Goal: Task Accomplishment & Management: Manage account settings

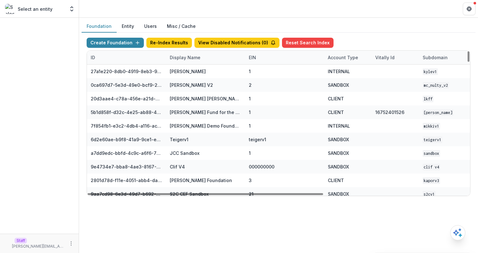
click at [205, 53] on div "Display Name" at bounding box center [205, 58] width 79 height 14
click at [206, 68] on input at bounding box center [205, 72] width 76 height 10
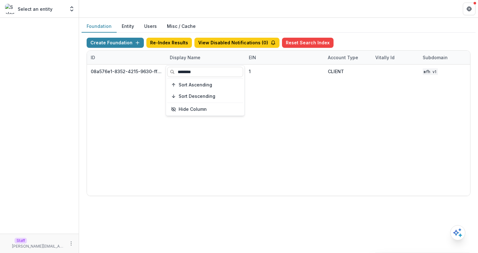
type input "********"
click at [264, 92] on div "08a576e1-8352-4215-9630-ff0d35d85970 Missouri Foundation for Health 1 CLIENT MF…" at bounding box center [395, 130] width 617 height 131
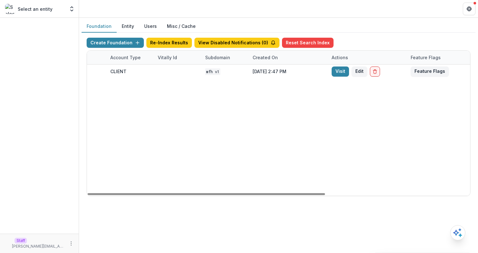
drag, startPoint x: 280, startPoint y: 193, endPoint x: 402, endPoint y: 143, distance: 131.9
click at [325, 193] on div at bounding box center [207, 194] width 238 height 2
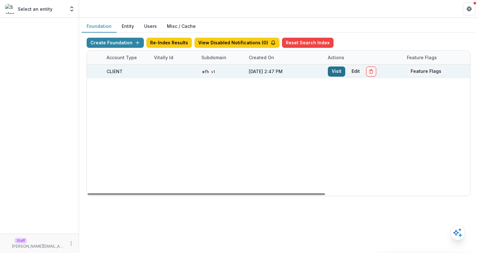
click at [338, 68] on link "Visit" at bounding box center [336, 71] width 17 height 10
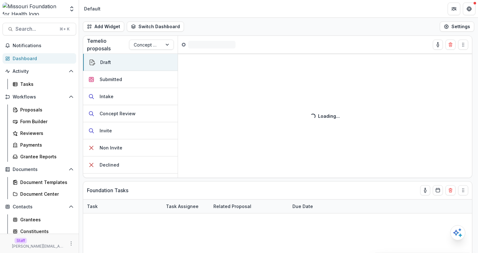
click at [238, 26] on div "Add Widget Switch Dashboard Default DLS Dashboard New Dashboard Settings" at bounding box center [278, 27] width 399 height 18
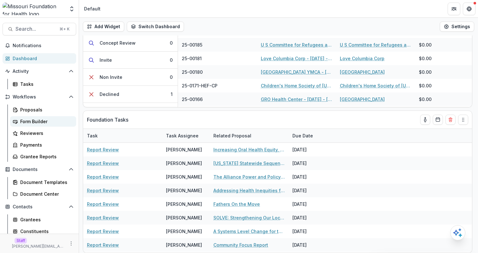
scroll to position [64, 0]
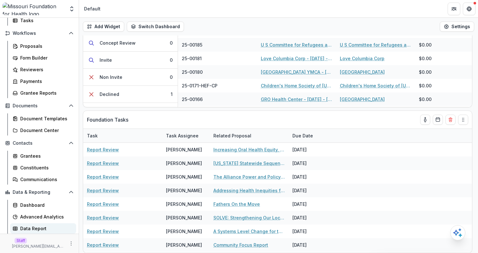
click at [50, 227] on div "Data Report" at bounding box center [45, 228] width 51 height 7
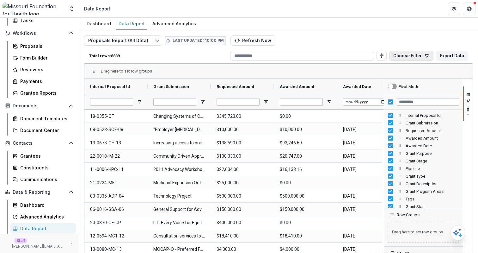
click at [418, 57] on button "Choose Filter" at bounding box center [411, 56] width 44 height 10
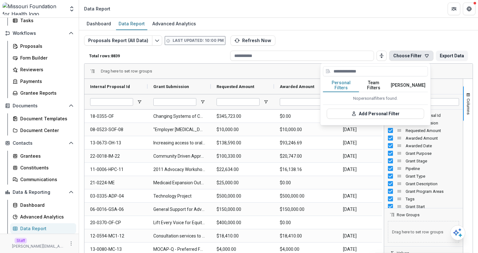
click at [377, 79] on button "Team Filters" at bounding box center [373, 85] width 29 height 13
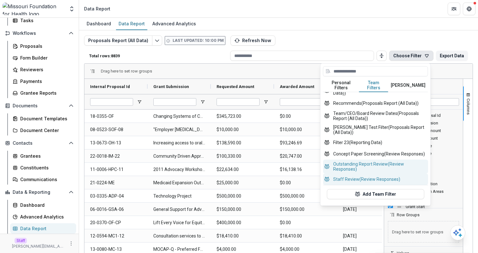
scroll to position [232, 0]
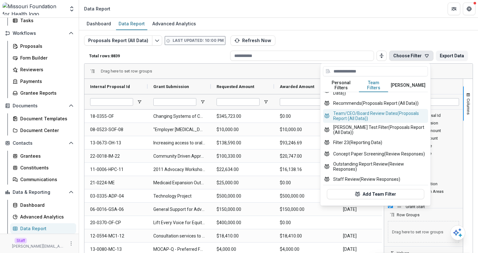
click at [383, 120] on button "Team/CEO/Board Review Dates (Proposals Report (All Data))" at bounding box center [375, 116] width 105 height 14
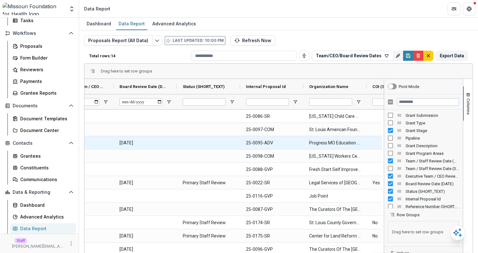
scroll to position [0, 164]
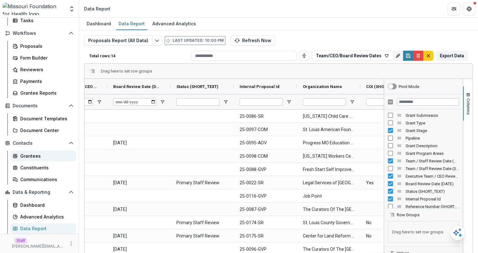
click at [48, 153] on div "Grantees" at bounding box center [45, 155] width 51 height 7
click at [270, 104] on input "Internal Proposal Id Filter Input" at bounding box center [261, 102] width 43 height 8
paste input "*******"
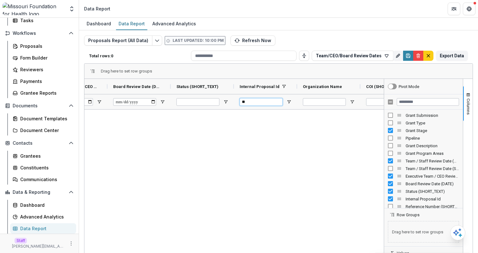
type input "*"
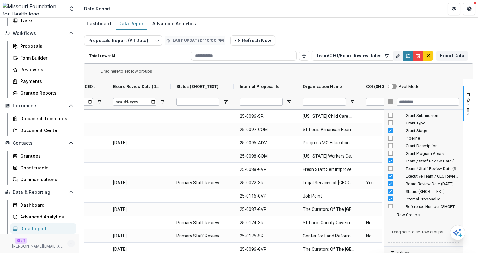
click at [71, 244] on icon "More" at bounding box center [71, 243] width 5 height 5
click at [107, 231] on link "User Settings" at bounding box center [111, 230] width 68 height 10
click at [152, 36] on button "Edit selected report" at bounding box center [157, 40] width 10 height 10
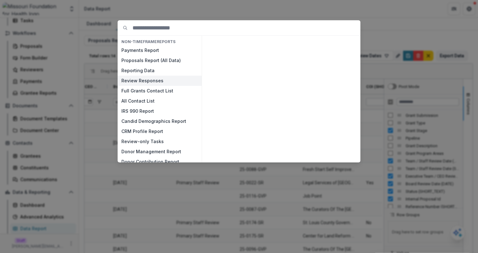
click at [158, 80] on button "Review Responses" at bounding box center [160, 81] width 84 height 10
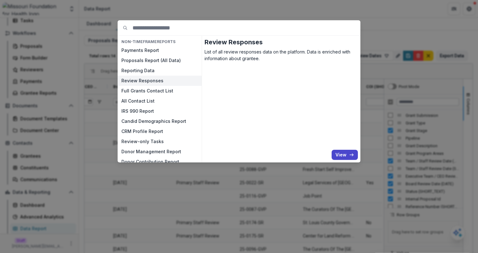
click at [158, 80] on button "Review Responses" at bounding box center [160, 81] width 84 height 10
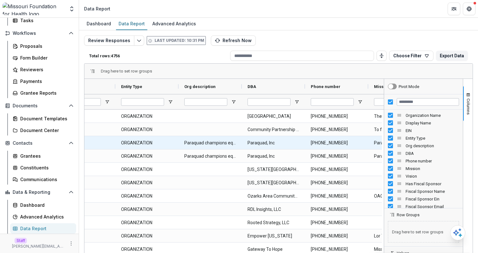
scroll to position [0, 171]
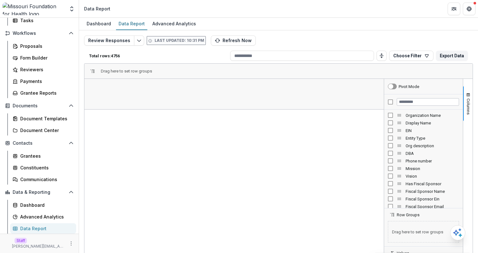
click at [387, 111] on div "Organization Name Display Name EIN Entity Type Org description DBA Phone number" at bounding box center [423, 158] width 79 height 98
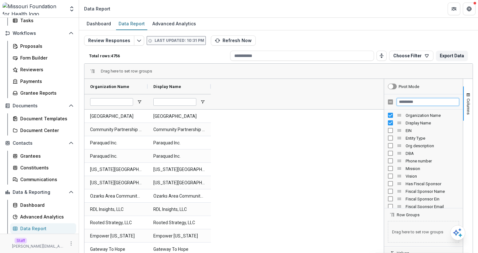
click at [419, 99] on input "Filter Columns Input" at bounding box center [428, 102] width 62 height 8
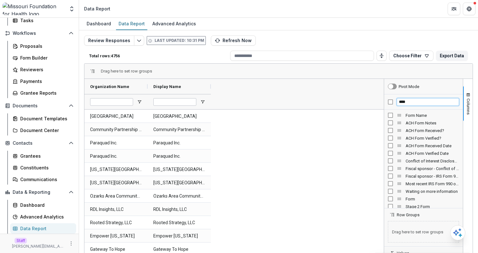
type input "****"
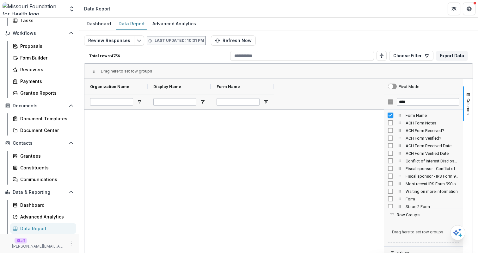
scroll to position [632, 0]
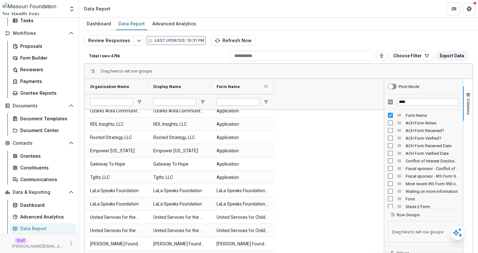
click at [266, 87] on span at bounding box center [265, 86] width 5 height 5
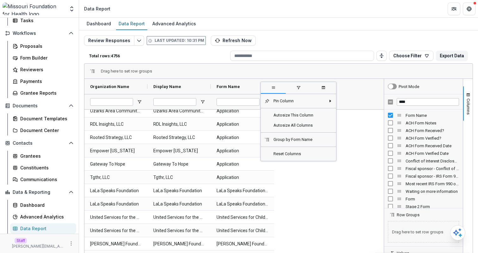
click at [294, 88] on span "filter" at bounding box center [298, 87] width 25 height 11
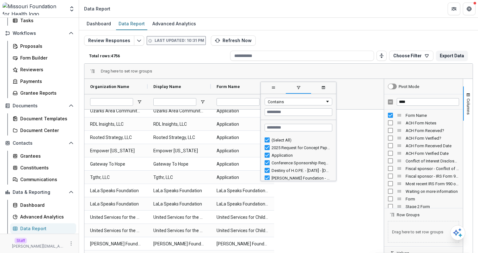
click at [300, 74] on div "Drag here to set row groups" at bounding box center [278, 71] width 388 height 15
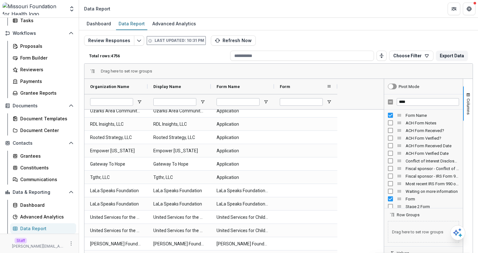
click at [313, 88] on div "Form" at bounding box center [303, 86] width 47 height 12
click at [313, 88] on div "Form 1" at bounding box center [303, 86] width 47 height 12
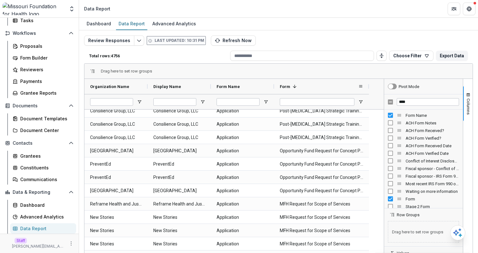
drag, startPoint x: 337, startPoint y: 87, endPoint x: 368, endPoint y: 91, distance: 31.9
click at [368, 91] on div at bounding box center [369, 86] width 3 height 15
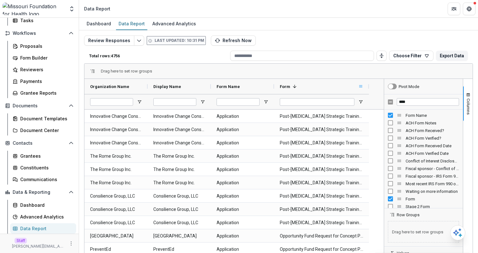
click at [359, 86] on span at bounding box center [360, 86] width 5 height 5
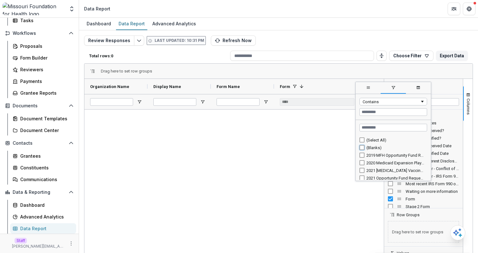
type input "**********"
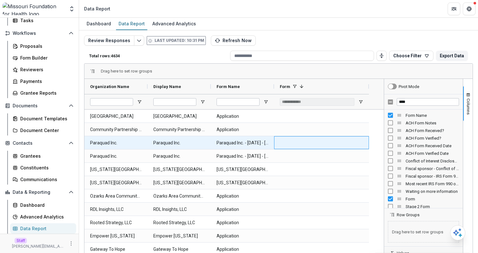
click at [301, 148] on div at bounding box center [321, 142] width 95 height 13
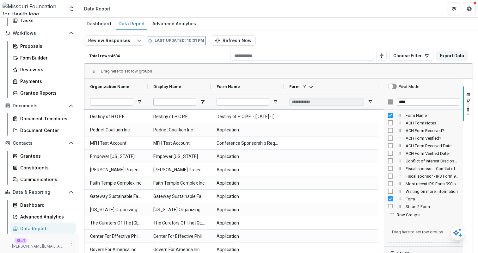
drag, startPoint x: 274, startPoint y: 90, endPoint x: 281, endPoint y: 109, distance: 20.2
click at [282, 109] on div "Organization Name Display Name Form Name Form 1" at bounding box center [232, 94] width 296 height 30
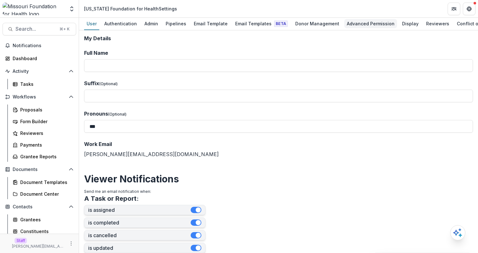
click at [348, 20] on div "Advanced Permission" at bounding box center [370, 23] width 53 height 9
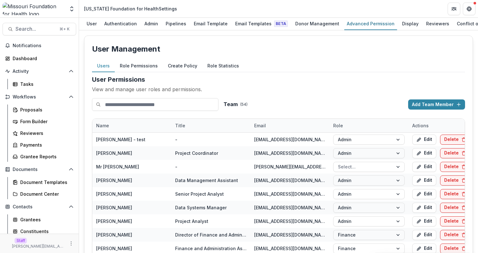
click at [143, 66] on button "Role Permissions" at bounding box center [139, 66] width 48 height 12
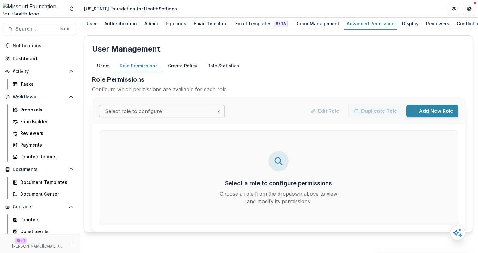
click at [137, 112] on div at bounding box center [156, 111] width 102 height 9
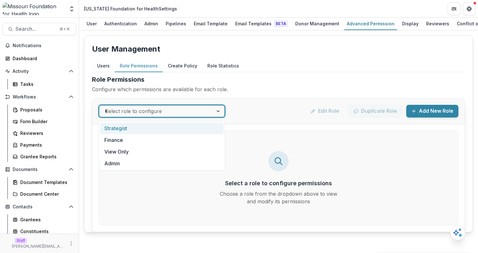
type input "**"
click at [138, 127] on div "Strategist" at bounding box center [161, 128] width 123 height 12
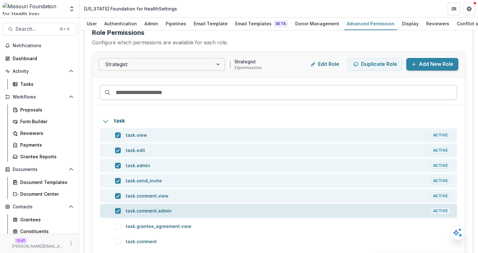
click at [171, 209] on p "task.comment.admin" at bounding box center [278, 210] width 305 height 6
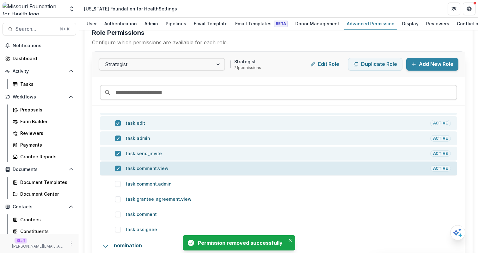
scroll to position [39, 0]
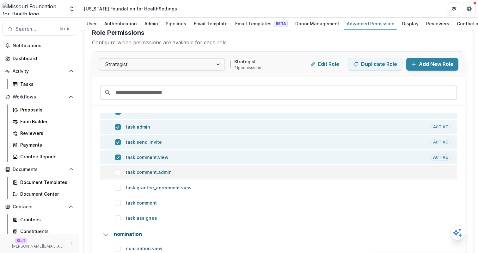
click at [183, 172] on p "task.comment.admin" at bounding box center [288, 172] width 325 height 6
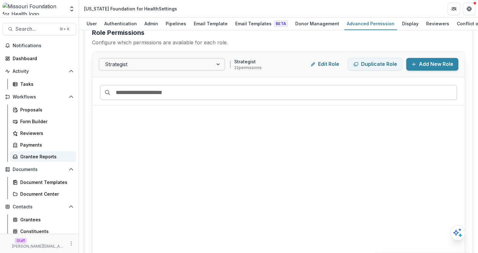
scroll to position [170, 0]
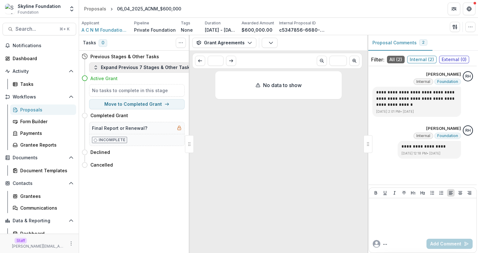
click at [147, 69] on button "Expand Previous 7 Stages & Other Tasks" at bounding box center [142, 67] width 107 height 10
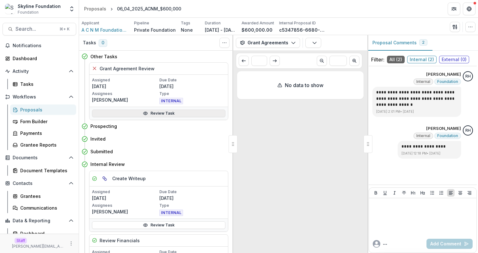
drag, startPoint x: 190, startPoint y: 143, endPoint x: 197, endPoint y: 110, distance: 33.1
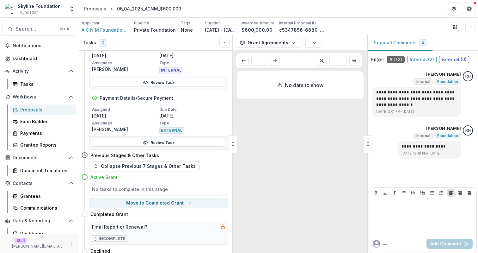
scroll to position [683, 0]
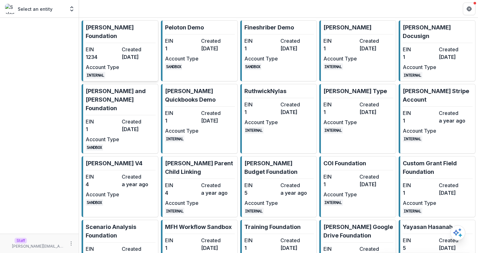
click at [136, 46] on dt "Created" at bounding box center [139, 50] width 34 height 8
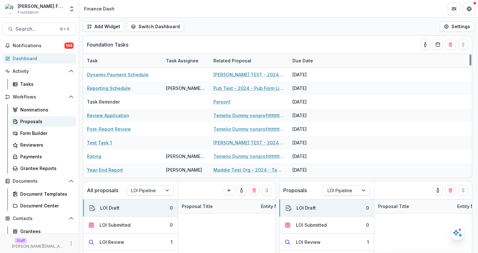
click at [53, 122] on div "Proposals" at bounding box center [45, 121] width 51 height 7
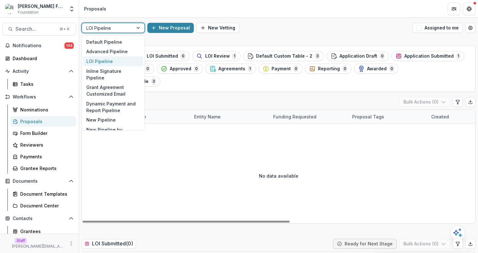
click at [117, 29] on div at bounding box center [107, 28] width 42 height 8
click at [118, 39] on div "Default Pipeline" at bounding box center [113, 42] width 60 height 10
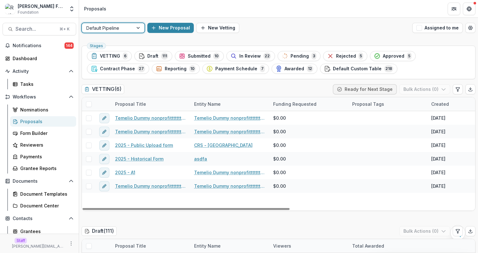
click at [133, 118] on link "Temelio Dummy nonprofittttttttt a4 sda16s5d - 2025 - A1" at bounding box center [150, 117] width 71 height 7
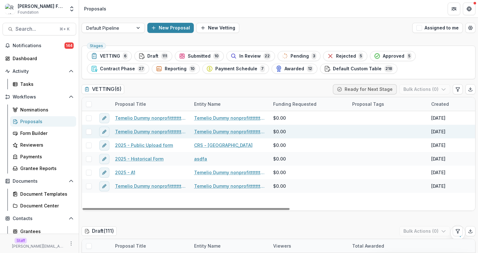
click at [156, 132] on link "Temelio Dummy nonprofittttttttt a4 sda16s5d - 2025 - A1" at bounding box center [150, 131] width 71 height 7
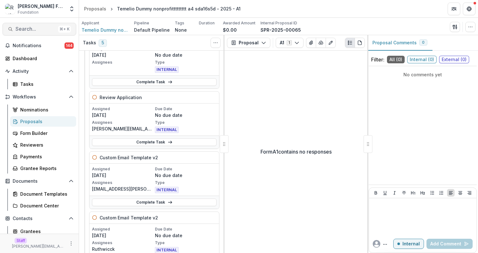
scroll to position [38, 0]
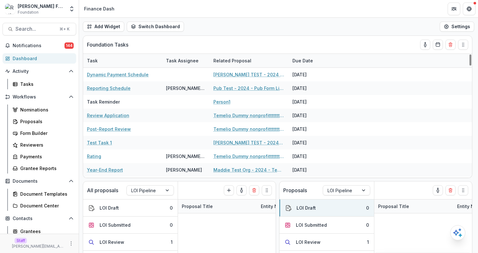
scroll to position [24, 0]
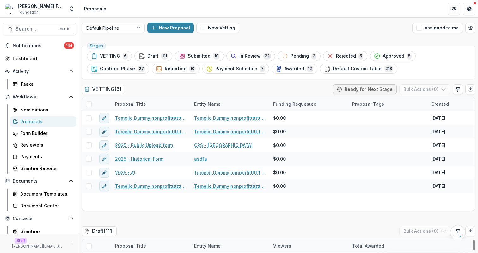
scroll to position [197, 0]
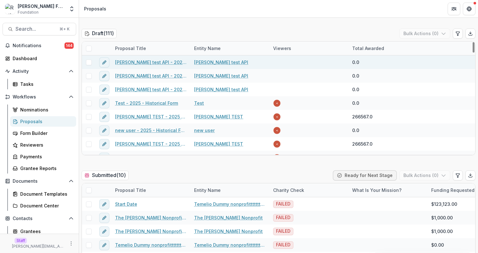
click at [164, 62] on link "[PERSON_NAME] test API - 2025 - Historical Form" at bounding box center [150, 62] width 71 height 7
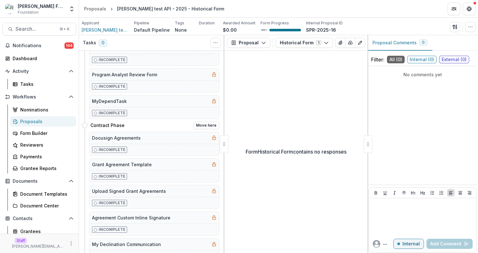
scroll to position [420, 0]
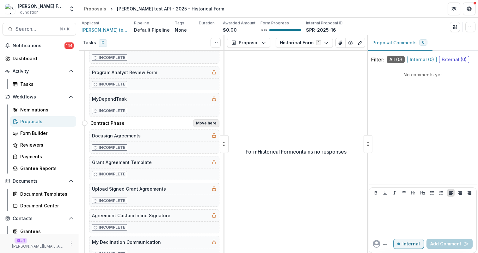
click at [195, 123] on button "Move here" at bounding box center [206, 123] width 26 height 8
select select "**********"
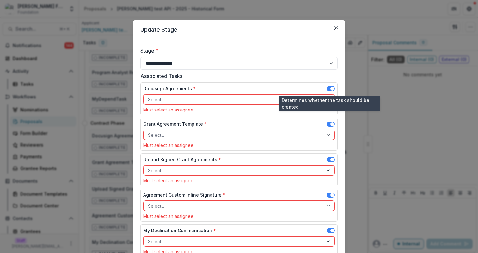
click at [327, 88] on span at bounding box center [331, 88] width 8 height 5
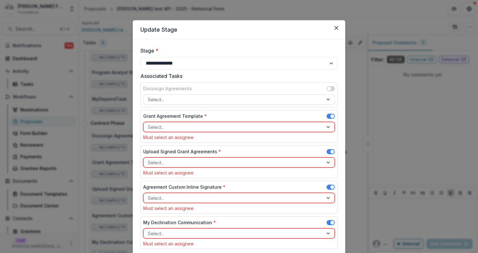
click at [329, 117] on span at bounding box center [331, 116] width 8 height 5
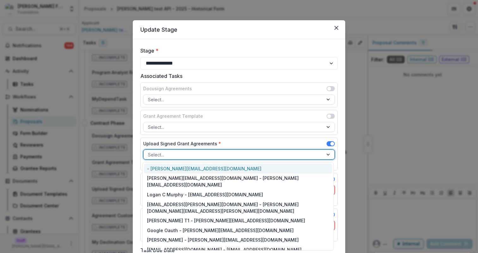
drag, startPoint x: 262, startPoint y: 154, endPoint x: 258, endPoint y: 169, distance: 15.5
click at [262, 154] on div at bounding box center [233, 155] width 171 height 8
click at [257, 167] on div "- [PERSON_NAME][EMAIL_ADDRESS][DOMAIN_NAME]" at bounding box center [238, 169] width 189 height 10
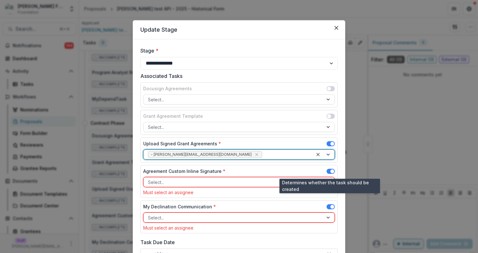
click at [331, 172] on span at bounding box center [333, 171] width 4 height 4
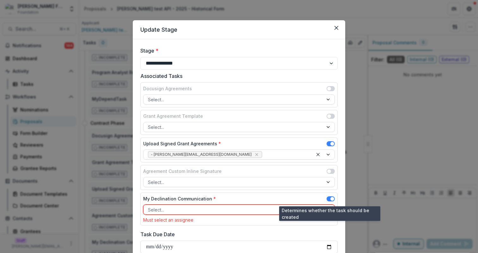
click at [331, 200] on span at bounding box center [333, 199] width 4 height 4
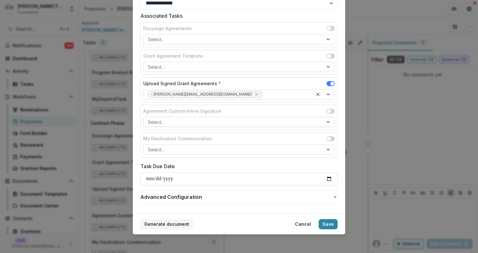
scroll to position [62, 0]
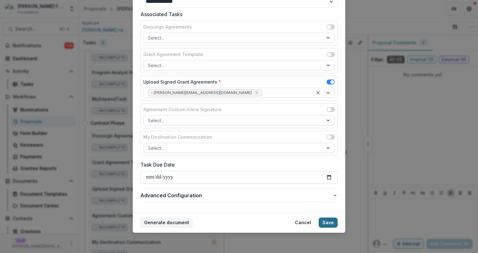
click at [333, 224] on button "Save" at bounding box center [328, 222] width 19 height 10
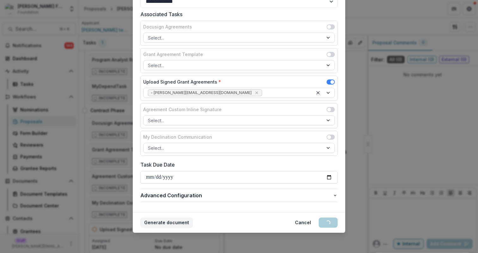
scroll to position [0, 0]
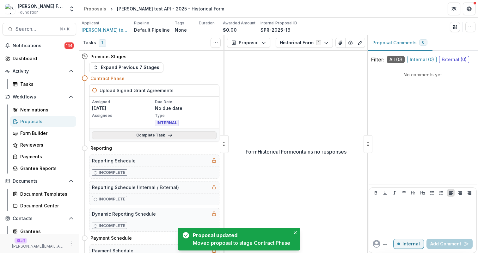
click at [171, 133] on link "Complete Task" at bounding box center [154, 135] width 125 height 8
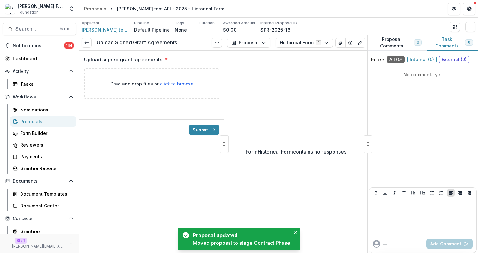
click at [136, 73] on div "Drag and drop files or click to browse" at bounding box center [151, 83] width 135 height 31
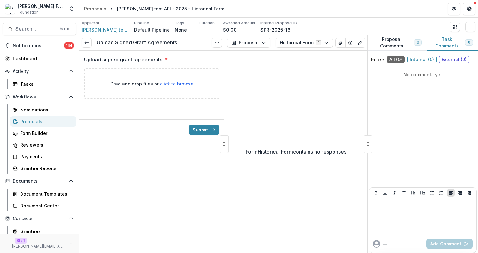
type input "**********"
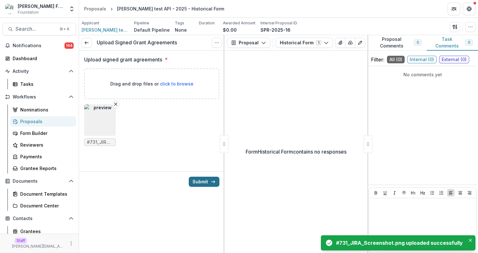
click at [207, 182] on button "Submit" at bounding box center [204, 181] width 31 height 10
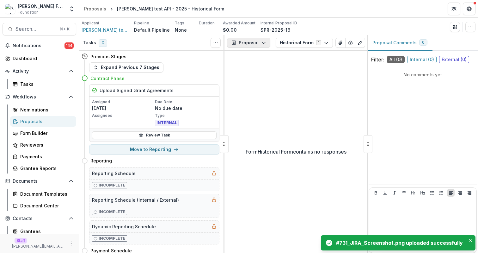
click at [251, 43] on button "Proposal" at bounding box center [248, 43] width 43 height 10
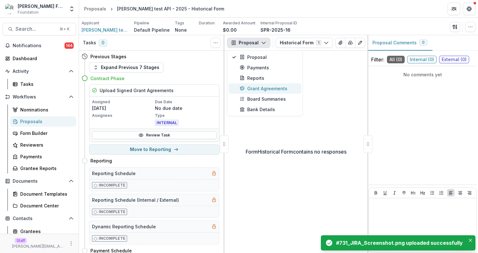
click at [263, 86] on div "Grant Agreements" at bounding box center [269, 88] width 58 height 7
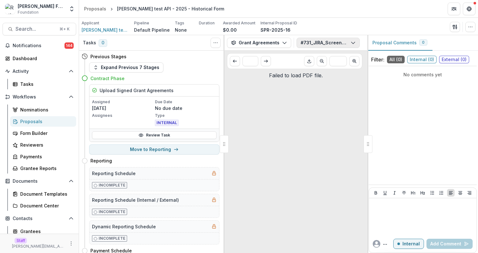
click at [310, 42] on button "#731_JIRA_Screenshot.png" at bounding box center [328, 43] width 63 height 10
click at [314, 33] on div "Applicant [PERSON_NAME] test API Pipeline Default Pipeline Tags None All tags D…" at bounding box center [279, 26] width 394 height 13
